Goal: Find contact information: Find contact information

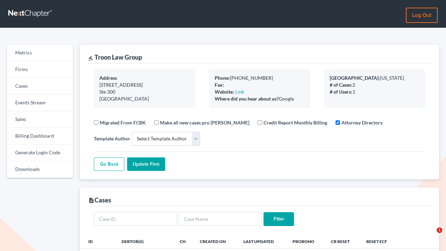
select select
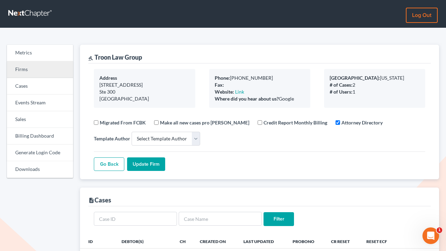
click at [24, 68] on link "Firms" at bounding box center [40, 69] width 66 height 17
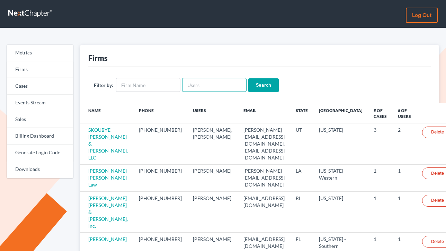
click at [193, 82] on input "text" at bounding box center [214, 85] width 64 height 14
paste input "vicki.piontek@gmail.com"
type input "vicki.piontek@gmail.com"
click at [248, 78] on input "Search" at bounding box center [263, 85] width 30 height 14
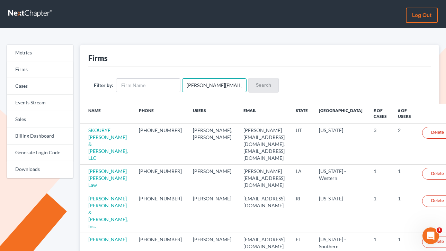
scroll to position [0, 0]
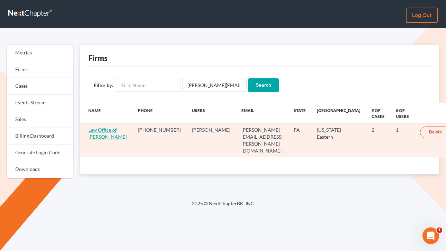
click at [99, 131] on link "Law Office of Vicki Piontek" at bounding box center [107, 133] width 38 height 13
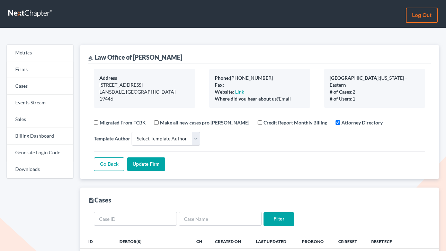
select select
click at [25, 116] on link "Sales" at bounding box center [40, 119] width 66 height 17
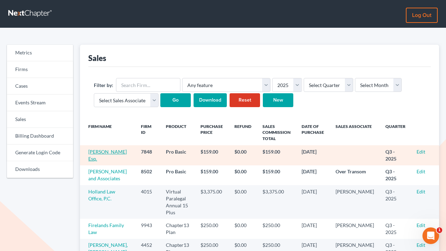
click at [109, 149] on link "[PERSON_NAME] Esq." at bounding box center [107, 155] width 38 height 13
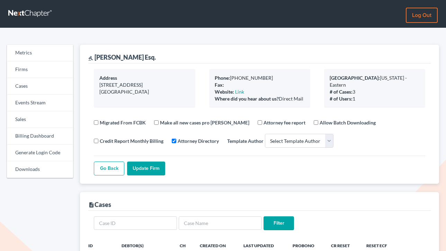
select select
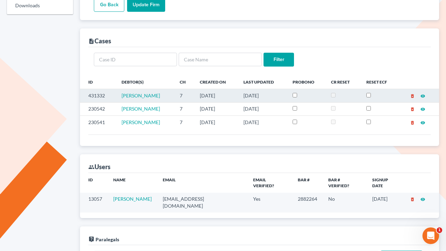
scroll to position [224, 0]
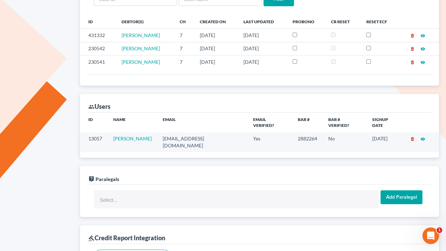
click at [184, 132] on td "[EMAIL_ADDRESS][DOMAIN_NAME]" at bounding box center [202, 142] width 90 height 20
copy td "[EMAIL_ADDRESS][DOMAIN_NAME]"
